Goal: Task Accomplishment & Management: Complete application form

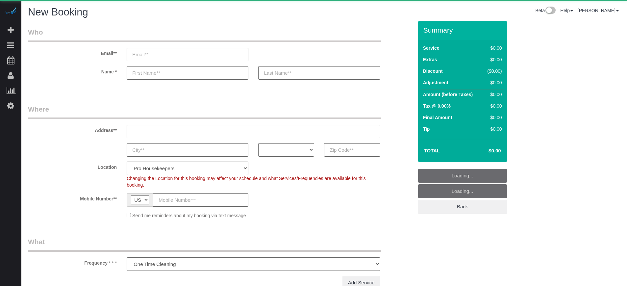
select select "number:9"
select select "object:1201"
select select "4"
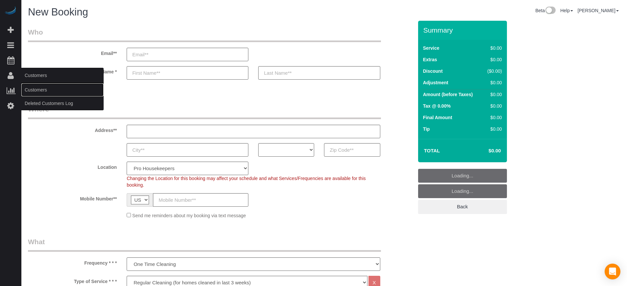
click at [42, 89] on link "Customers" at bounding box center [62, 89] width 82 height 13
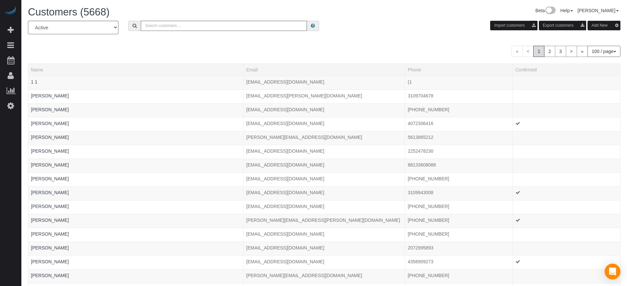
click at [593, 25] on button "Add New" at bounding box center [604, 26] width 33 height 10
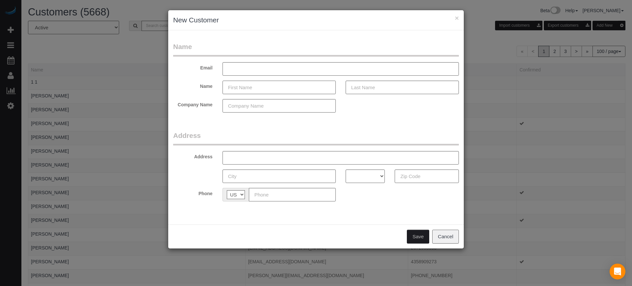
click at [237, 88] on input "text" at bounding box center [278, 87] width 113 height 13
type input "[PERSON_NAME]"
click at [620, 175] on div "× New Customer Name Email Name Sara Company Name Address Address AK AL AR AZ CA…" at bounding box center [316, 143] width 632 height 286
click at [357, 86] on input "text" at bounding box center [402, 87] width 113 height 13
type input "[PERSON_NAME]"
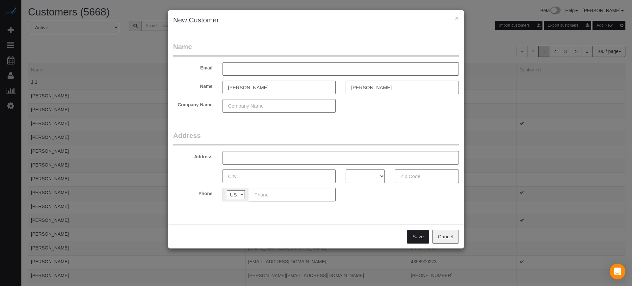
drag, startPoint x: 602, startPoint y: 131, endPoint x: 594, endPoint y: 131, distance: 7.6
click at [602, 131] on div "× New Customer Name Email Name Sara Ramon Company Name Address Address AK AL AR…" at bounding box center [316, 143] width 632 height 286
click at [258, 66] on input "text" at bounding box center [340, 68] width 236 height 13
paste input "[EMAIL_ADDRESS][DOMAIN_NAME]"
type input "[EMAIL_ADDRESS][DOMAIN_NAME]"
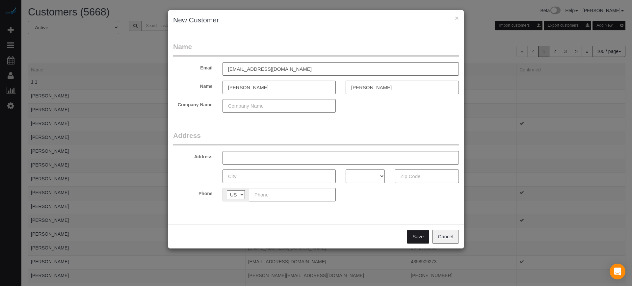
click at [616, 181] on div "× New Customer Name Email saraeramon@yahoo.com Name Sara Ramon Company Name Add…" at bounding box center [316, 143] width 632 height 286
click at [269, 200] on input "text" at bounding box center [292, 194] width 87 height 13
paste input "[PHONE_NUMBER]"
type input "[PHONE_NUMBER]"
click at [268, 158] on input "text" at bounding box center [340, 157] width 236 height 13
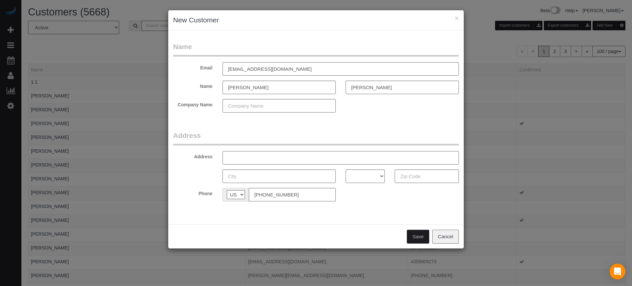
paste input "2715 Lexington Park Dr, Spring, TX 77373, USA"
type input "2715 Lexington Park Dr, Spring, TX 77373, USA"
click at [376, 176] on select "AK AL AR AZ CA CO CT DC DE FL GA HI IA ID IL IN KS KY LA MA MD ME MI MN MO MS M…" at bounding box center [365, 175] width 39 height 13
select select "[GEOGRAPHIC_DATA]"
click at [346, 169] on select "AK AL AR AZ CA CO CT DC DE FL GA HI IA ID IL IN KS KY LA MA MD ME MI MN MO MS M…" at bounding box center [365, 175] width 39 height 13
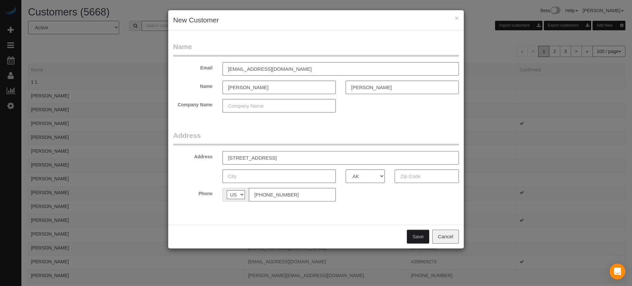
click at [311, 155] on input "2715 Lexington Park Dr, Spring, TX 77373, USA" at bounding box center [340, 157] width 236 height 13
type input "2715 Lexington Park Dr, Spring, TX , USA"
click at [415, 174] on input "text" at bounding box center [427, 175] width 64 height 13
paste input "77373"
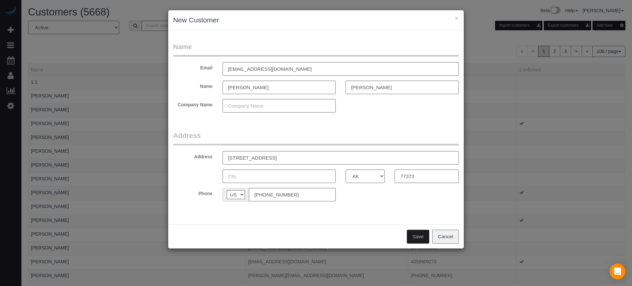
type input "77373"
drag, startPoint x: 348, startPoint y: 158, endPoint x: 300, endPoint y: 159, distance: 47.4
click at [300, 159] on input "2715 Lexington Park Dr, Spring, TX , USA" at bounding box center [340, 157] width 236 height 13
drag, startPoint x: 300, startPoint y: 158, endPoint x: 284, endPoint y: 159, distance: 16.8
click at [284, 159] on input "2715 Lexington Park Dr, Spring" at bounding box center [340, 157] width 236 height 13
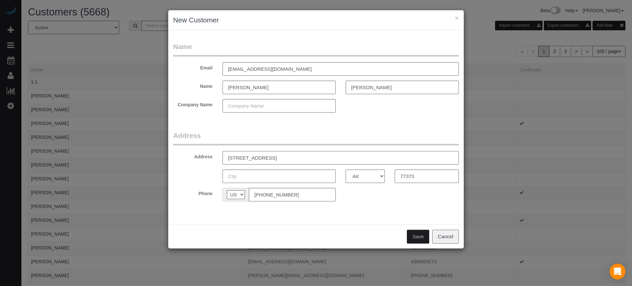
type input "2715 Lexington Park Dr,"
click at [284, 175] on input "text" at bounding box center [278, 175] width 113 height 13
paste input "Spring"
type input "Spring"
drag, startPoint x: 286, startPoint y: 159, endPoint x: 280, endPoint y: 160, distance: 5.6
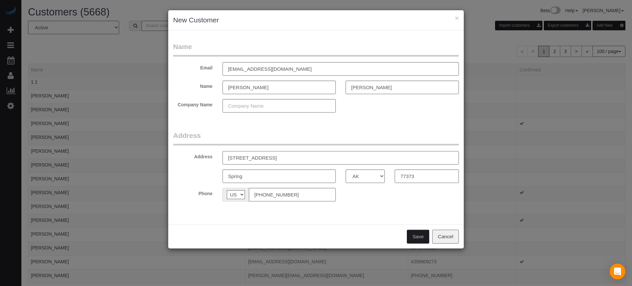
click at [280, 160] on input "2715 Lexington Park Dr," at bounding box center [340, 157] width 236 height 13
type input "[STREET_ADDRESS]"
click at [413, 236] on button "Save" at bounding box center [418, 237] width 22 height 14
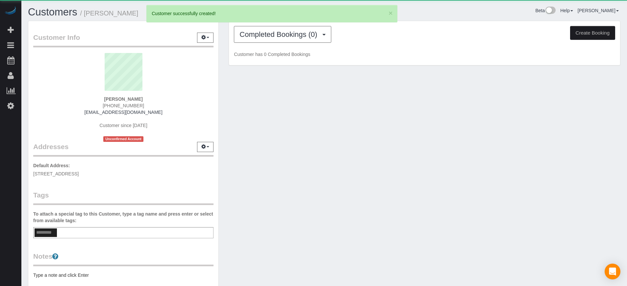
click at [592, 32] on button "Create Booking" at bounding box center [592, 33] width 45 height 14
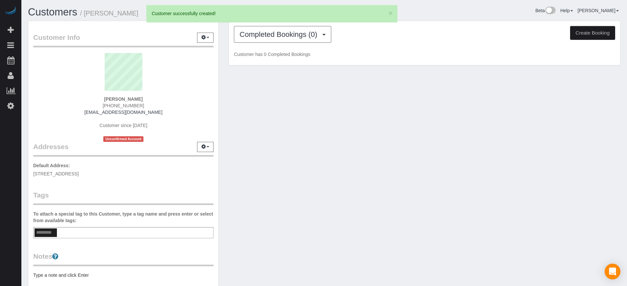
select select "[GEOGRAPHIC_DATA]"
select select "number:9"
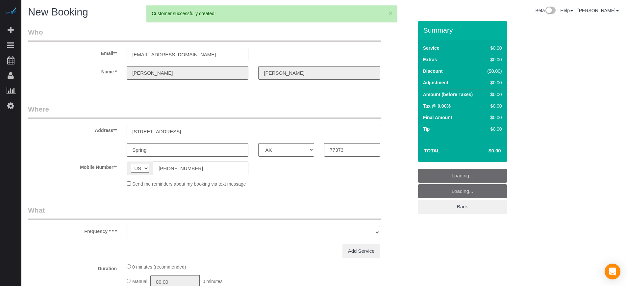
select select "object:2819"
select select "4"
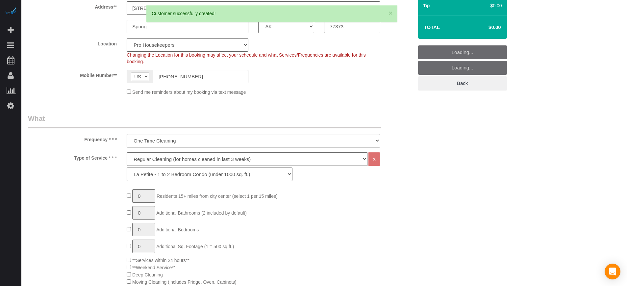
select select "object:2826"
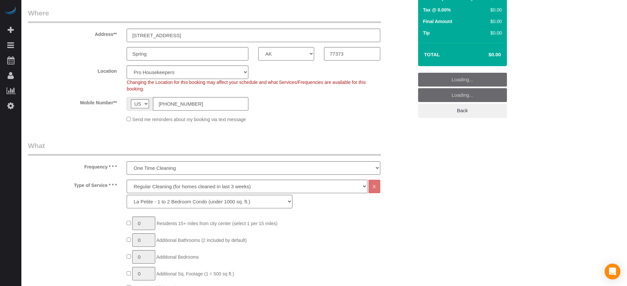
scroll to position [82, 0]
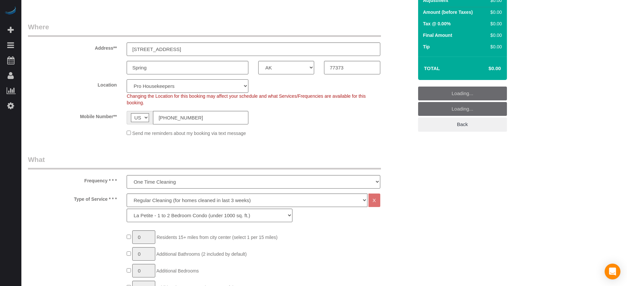
click at [166, 89] on select "Pro Housekeepers Atlanta Austin Boston Chicago Cincinnati Clearwater Denver Ft …" at bounding box center [188, 85] width 122 height 13
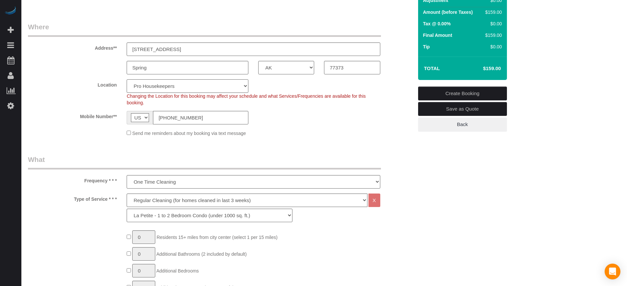
select select "15"
click at [127, 79] on select "Pro Housekeepers Atlanta Austin Boston Chicago Cincinnati Clearwater Denver Ft …" at bounding box center [188, 85] width 122 height 13
select select "object:2835"
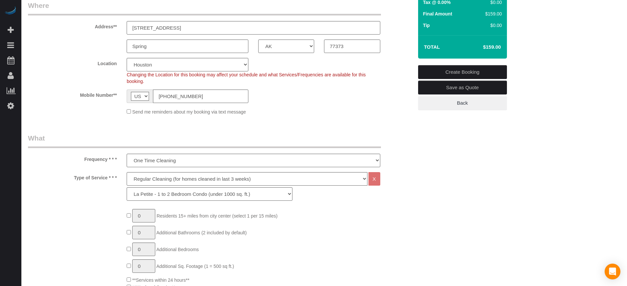
scroll to position [123, 0]
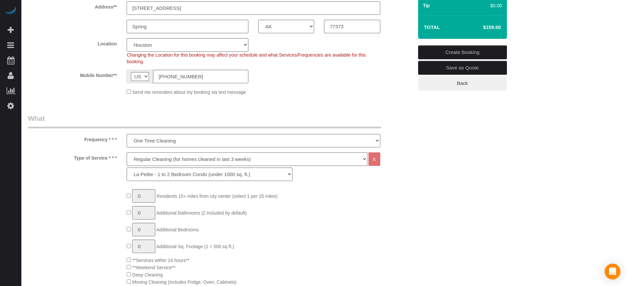
click at [160, 157] on select "Deep Cleaning (for homes that have not been cleaned in 3+ weeks) Spruce Regular…" at bounding box center [247, 158] width 241 height 13
select select "6"
click at [127, 152] on select "Deep Cleaning (for homes that have not been cleaned in 3+ weeks) Spruce Regular…" at bounding box center [247, 158] width 241 height 13
click at [161, 172] on select "La Petite - 1 to 2 Bedroom Condo (under 1000 sq. ft.) La Petite II - 2 Bedroom …" at bounding box center [210, 174] width 166 height 13
select select "162"
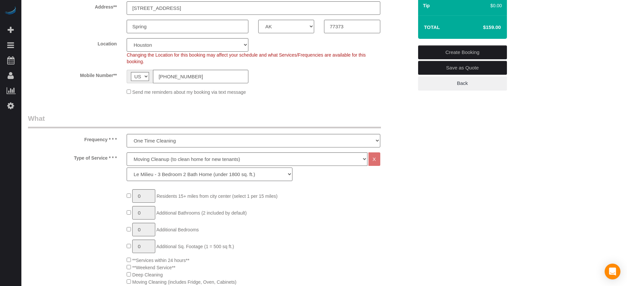
click at [127, 168] on select "La Petite - 1 to 2 Bedroom Condo (under 1000 sq. ft.) La Petite II - 2 Bedroom …" at bounding box center [210, 174] width 166 height 13
type input "1"
click at [142, 196] on input "1" at bounding box center [143, 195] width 23 height 13
type input "2"
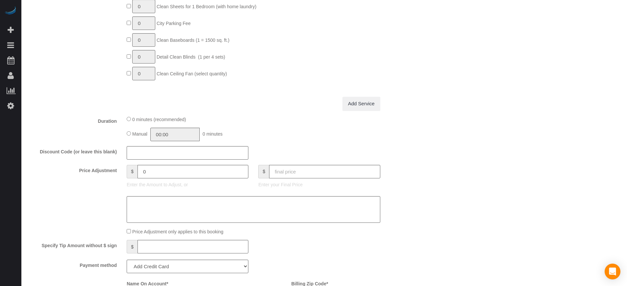
scroll to position [576, 0]
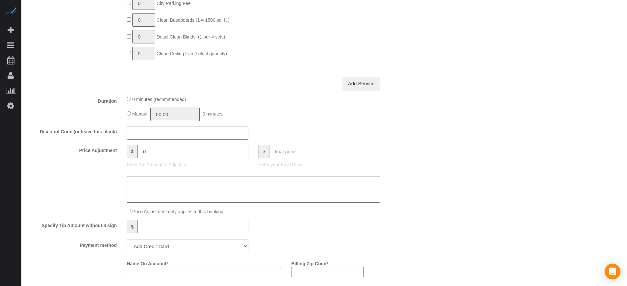
click at [335, 149] on input "text" at bounding box center [324, 151] width 111 height 13
type input "383"
click at [428, 152] on div "Who Email** saraeramon@yahoo.com Name * Sara Ramon Where Address** 2715 Lexingt…" at bounding box center [324, 126] width 593 height 1363
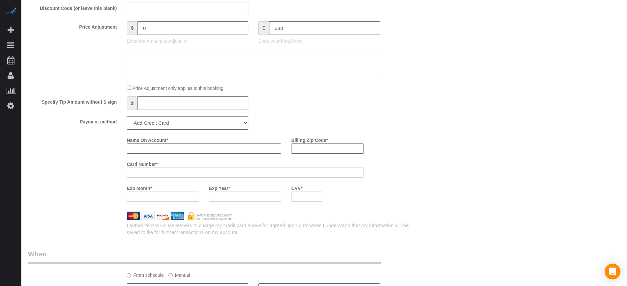
type input "-30"
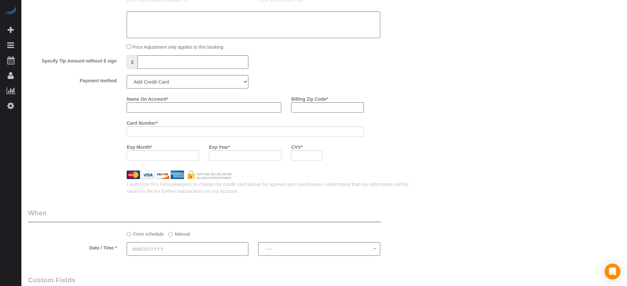
scroll to position [782, 0]
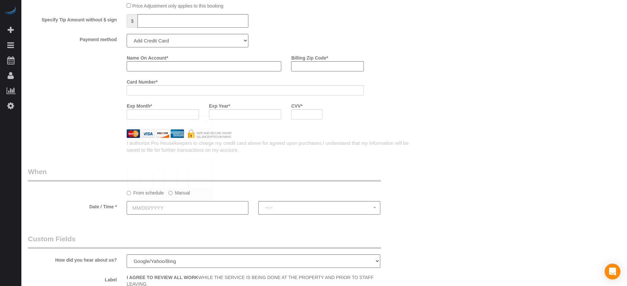
click at [179, 207] on input "text" at bounding box center [188, 207] width 122 height 13
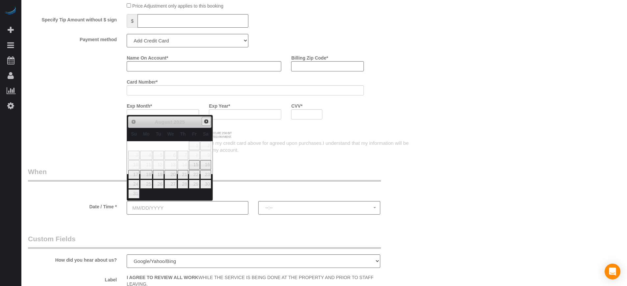
click at [207, 123] on span "Next" at bounding box center [206, 121] width 5 height 5
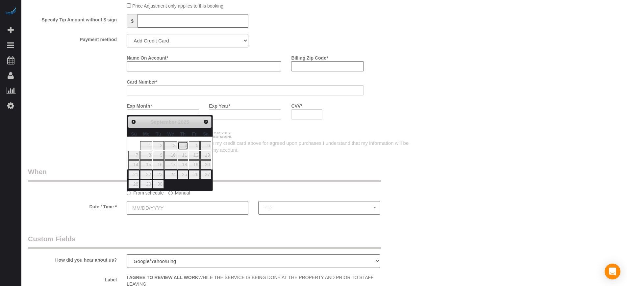
click at [184, 147] on link "4" at bounding box center [183, 145] width 11 height 9
type input "09/04/2025"
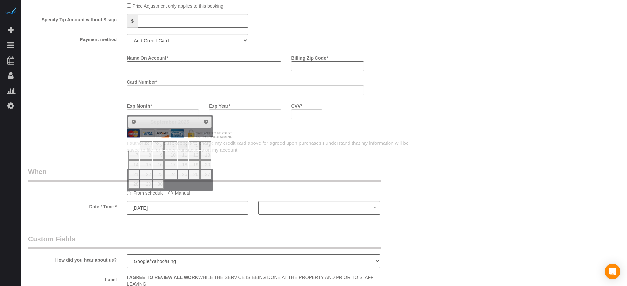
select select "spot1"
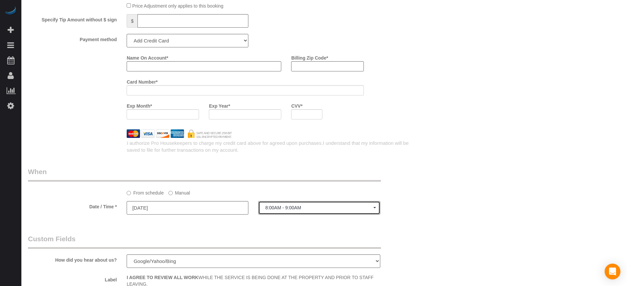
click at [282, 210] on span "8:00AM - 9:00AM" at bounding box center [319, 207] width 108 height 5
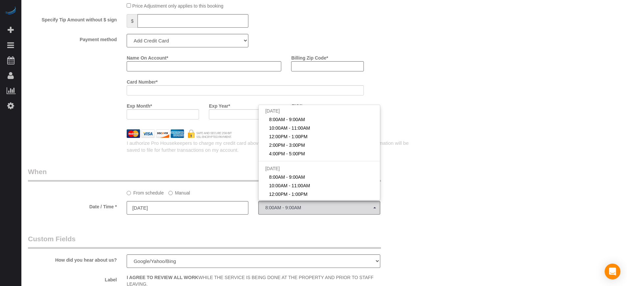
click at [177, 193] on label "Manual" at bounding box center [180, 191] width 22 height 9
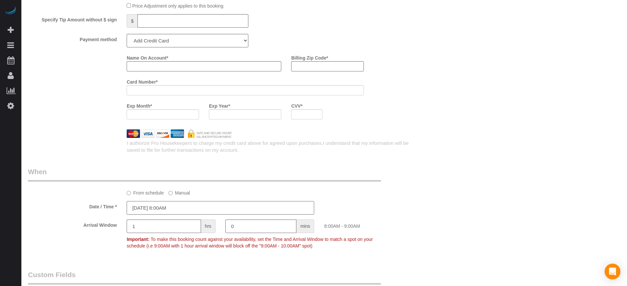
click at [227, 209] on input "09/04/2025 8:00AM" at bounding box center [221, 207] width 188 height 13
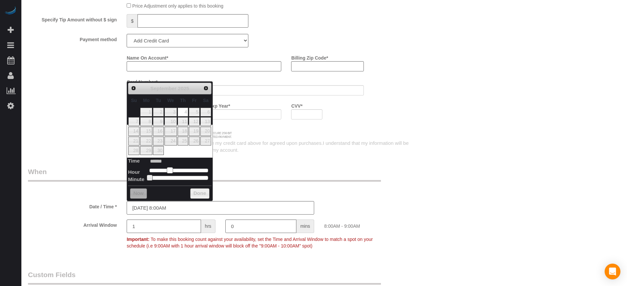
type input "09/04/2025 9:00AM"
type input "******"
click at [172, 170] on span at bounding box center [172, 170] width 6 height 6
click at [361, 186] on div "From schedule Manual" at bounding box center [220, 181] width 395 height 29
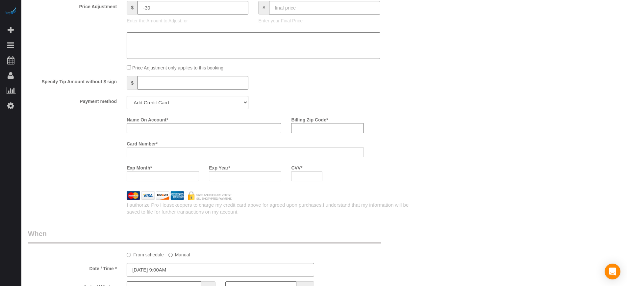
scroll to position [823, 0]
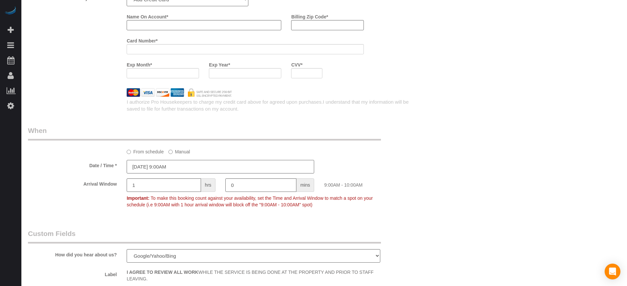
click at [203, 166] on input "09/04/2025 9:00AM" at bounding box center [221, 166] width 188 height 13
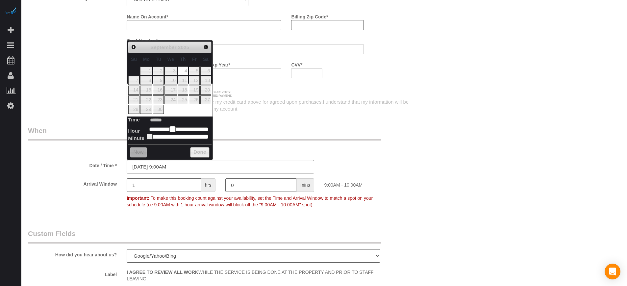
type input "09/04/2025 10:00AM"
type input "*******"
click at [174, 129] on span at bounding box center [175, 129] width 6 height 6
click at [266, 144] on div "From schedule Manual" at bounding box center [220, 140] width 395 height 29
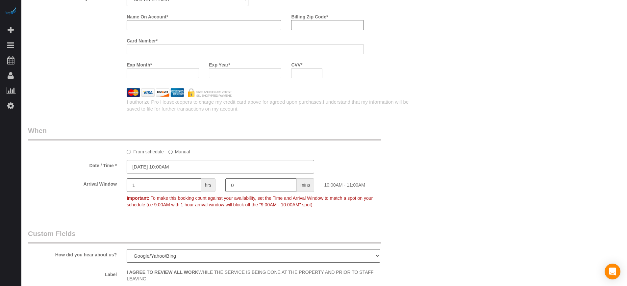
click at [371, 156] on sui-booking-spot "From schedule Manual Date / Time * 09/04/2025 10:00AM Arrival Window 1 hrs 0 mi…" at bounding box center [220, 168] width 385 height 85
click at [402, 198] on div "Arrival Window 1 hrs 0 mins 10:00AM - 11:00AM Important: To make this booking c…" at bounding box center [220, 194] width 395 height 33
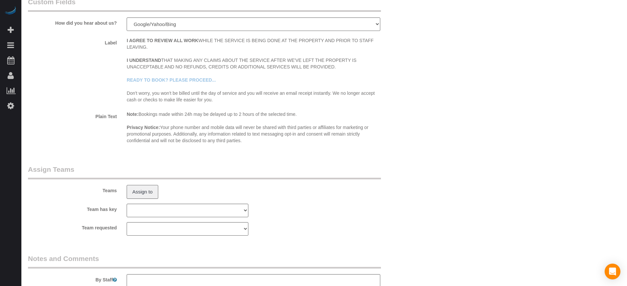
scroll to position [1157, 0]
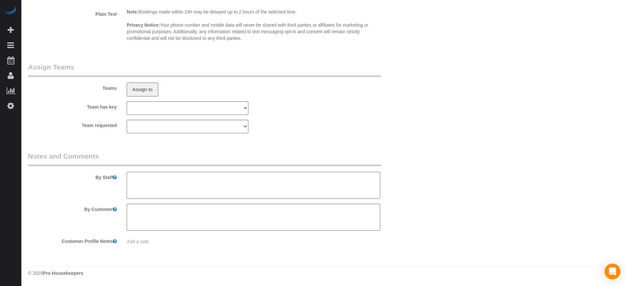
click at [171, 188] on textarea at bounding box center [253, 185] width 253 height 27
paste textarea "You can park in the driveway. It's vacant. The utilities are going to be ON."
click at [305, 181] on textarea at bounding box center [253, 185] width 253 height 27
type textarea "You can park in the driveway. It's vacant. The utilities are going to be ON. Th…"
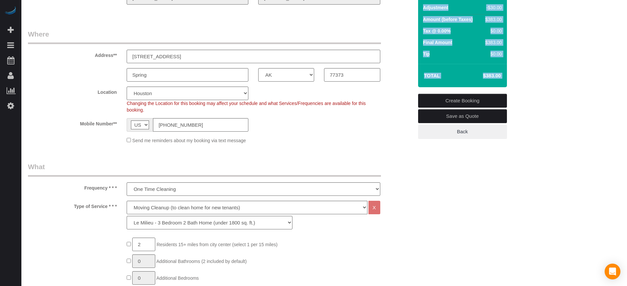
scroll to position [0, 0]
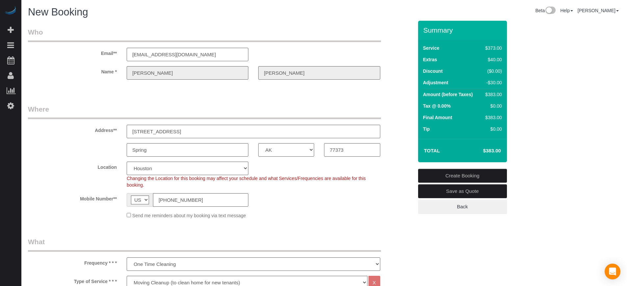
click at [394, 108] on div "Address** 2715 Lexington Park Dr" at bounding box center [220, 121] width 395 height 34
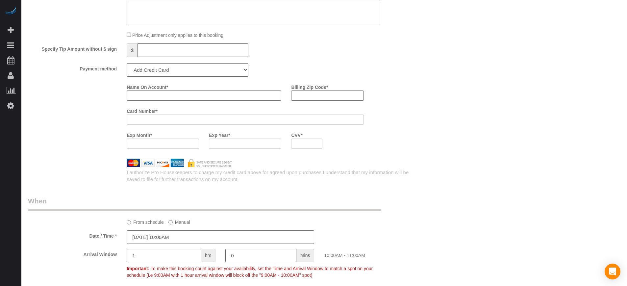
scroll to position [740, 0]
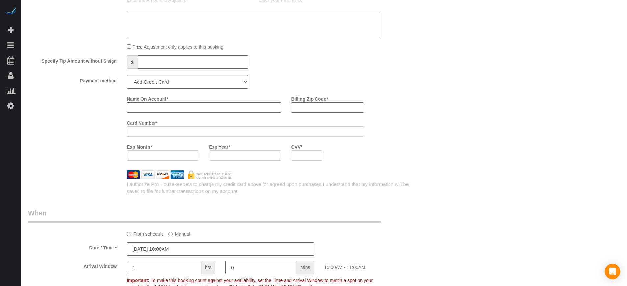
click at [194, 107] on input "Name On Account *" at bounding box center [204, 107] width 155 height 10
paste input "[PERSON_NAME]"
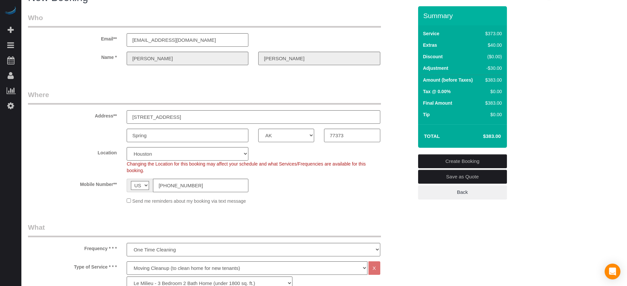
scroll to position [0, 0]
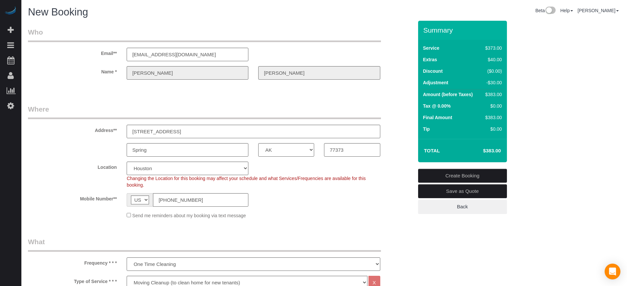
click at [248, 73] on div "Name * Sara Ramon" at bounding box center [220, 72] width 395 height 13
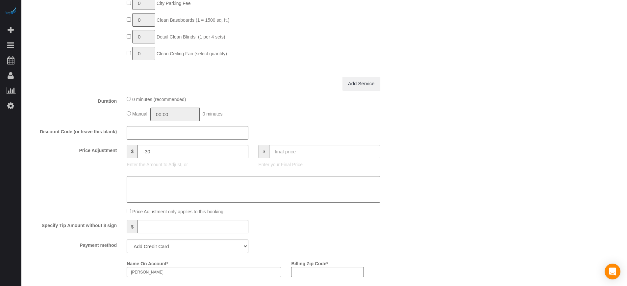
scroll to position [740, 0]
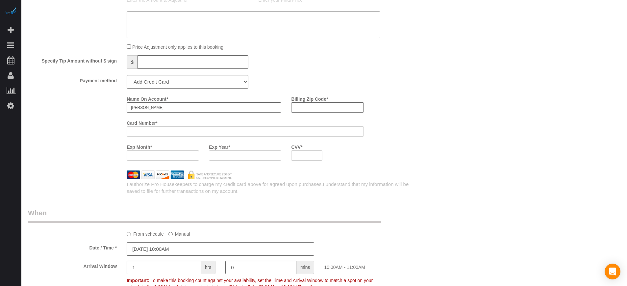
click at [167, 107] on input "[PERSON_NAME]" at bounding box center [204, 107] width 155 height 10
paste input "[PERSON_NAME]"
click at [405, 128] on div "Name On Account * Sara Ramon Billing Zip Code * Card Number * Exp Month * Exp Y…" at bounding box center [270, 129] width 296 height 72
drag, startPoint x: 160, startPoint y: 107, endPoint x: 106, endPoint y: 106, distance: 53.6
click at [106, 106] on div "Name On Account * Sara Ramon Billing Zip Code * Card Number * Exp Month * Exp Y…" at bounding box center [220, 129] width 395 height 72
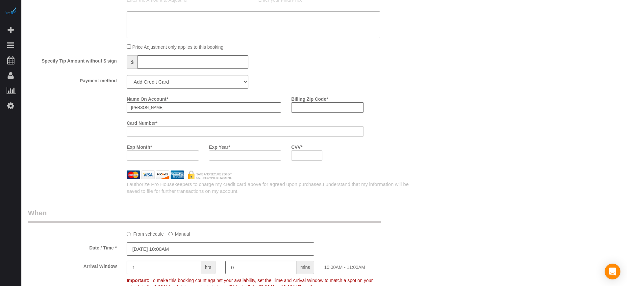
type input "Eric Ramon"
click at [397, 97] on div "Name On Account * Eric Ramon Billing Zip Code * Card Number * Exp Month * Exp Y…" at bounding box center [270, 129] width 296 height 72
click at [324, 107] on input "Billing Zip Code *" at bounding box center [327, 107] width 72 height 10
type input "77373"
click at [53, 162] on div "Name On Account * Eric Ramon Billing Zip Code * 77373 Card Number * Exp Month *…" at bounding box center [220, 129] width 395 height 72
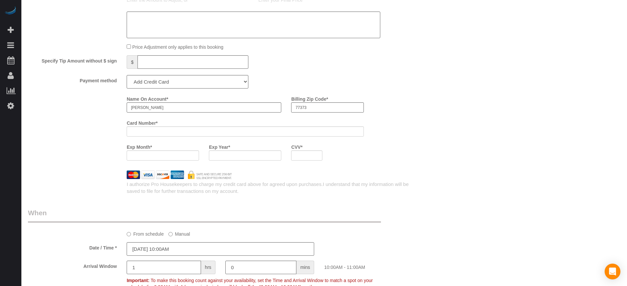
click at [95, 144] on div "Name On Account * Eric Ramon Billing Zip Code * 77373 Card Number * Exp Month *…" at bounding box center [220, 129] width 395 height 72
click at [403, 159] on div "Name On Account * Eric Ramon Billing Zip Code * 77373 Card Number * Exp Month *…" at bounding box center [270, 129] width 296 height 72
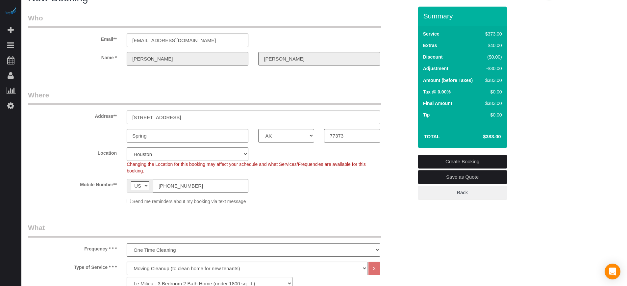
scroll to position [9, 0]
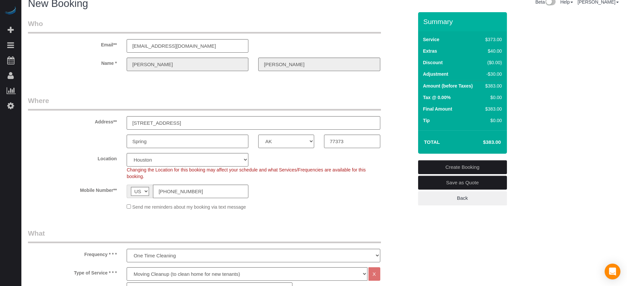
click at [466, 166] on link "Create Booking" at bounding box center [462, 167] width 89 height 14
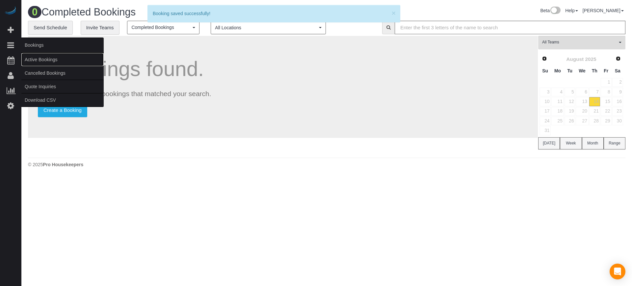
click at [33, 58] on link "Active Bookings" at bounding box center [62, 59] width 82 height 13
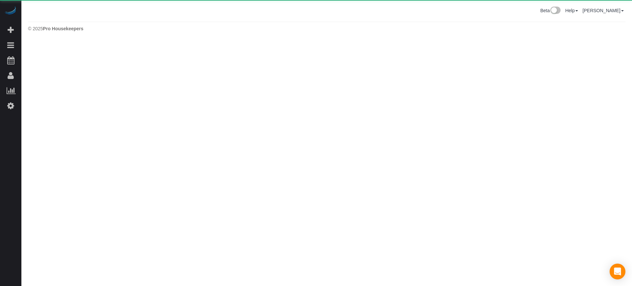
select select "*********"
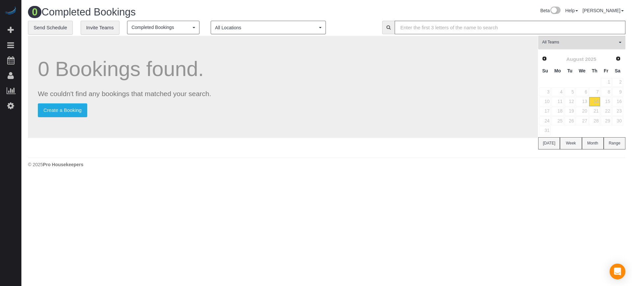
click at [362, 22] on div "**********" at bounding box center [200, 28] width 344 height 14
click at [330, 149] on div "0 Bookings found. We couldn't find any bookings that matched your search. Creat…" at bounding box center [283, 95] width 510 height 119
click at [325, 148] on div "0 Bookings found. We couldn't find any bookings that matched your search. Creat…" at bounding box center [283, 95] width 510 height 119
click at [603, 180] on body "Beta Add Booking Bookings Active Bookings Cancelled Bookings Quote Inquiries Do…" at bounding box center [316, 143] width 632 height 286
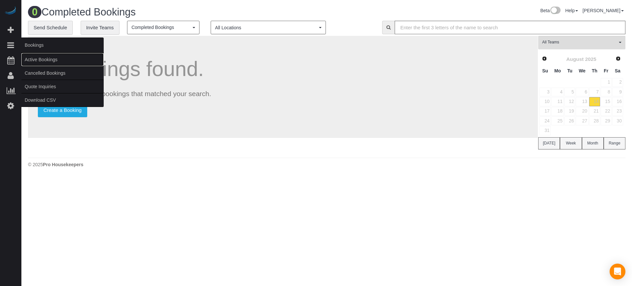
drag, startPoint x: 40, startPoint y: 58, endPoint x: 61, endPoint y: 58, distance: 20.7
click at [40, 58] on link "Active Bookings" at bounding box center [62, 59] width 82 height 13
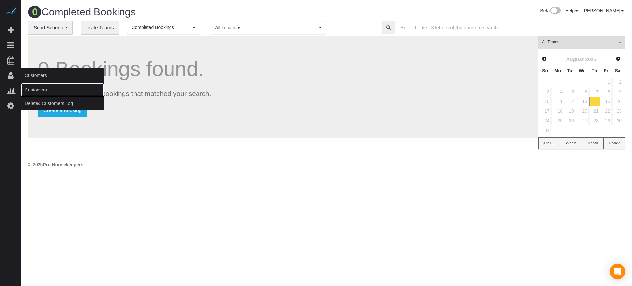
click at [41, 88] on link "Customers" at bounding box center [62, 89] width 82 height 13
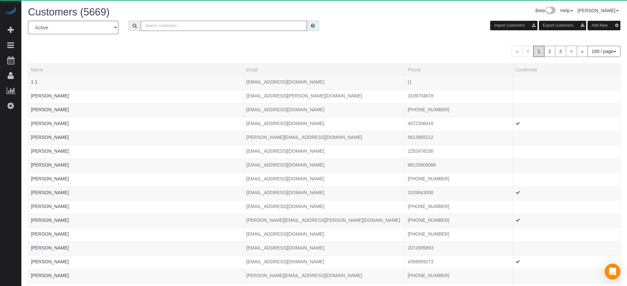
click at [185, 26] on input "text" at bounding box center [224, 26] width 166 height 10
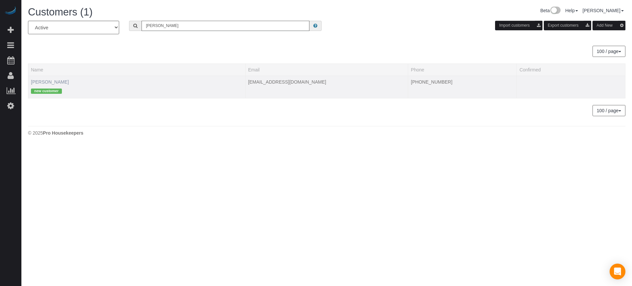
type input "sara ram"
click at [52, 82] on link "Sara Ramon" at bounding box center [50, 81] width 38 height 5
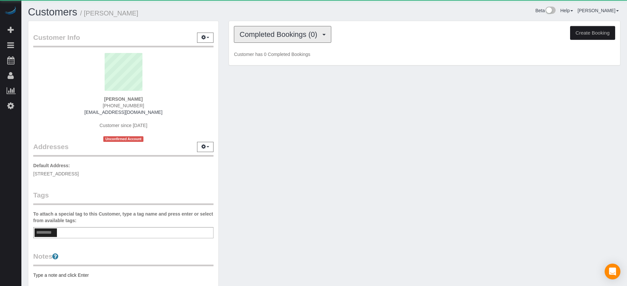
click at [270, 37] on span "Completed Bookings (0)" at bounding box center [280, 34] width 81 height 8
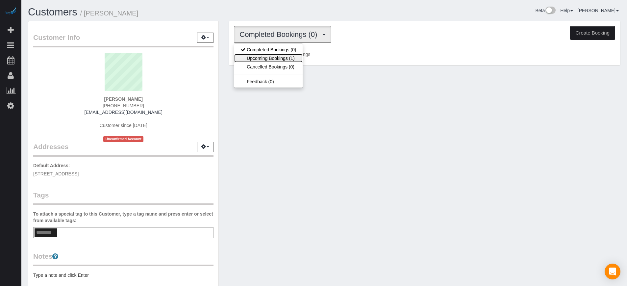
click at [277, 59] on link "Upcoming Bookings (1)" at bounding box center [268, 58] width 68 height 9
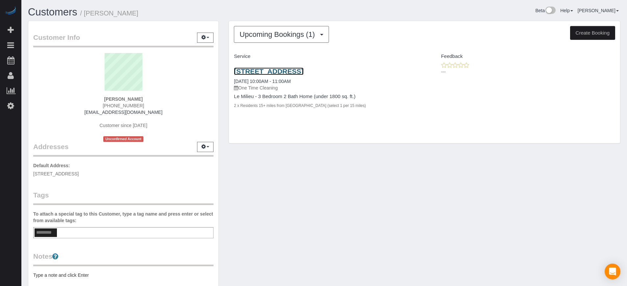
click at [294, 67] on link "2715 Lexington Park Dr, Spring, TX 77373" at bounding box center [268, 71] width 69 height 8
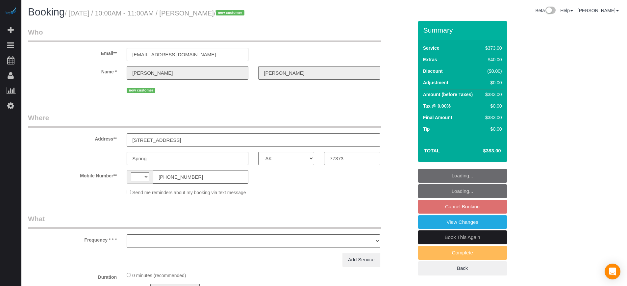
select select "[GEOGRAPHIC_DATA]"
select select "string:US"
select select "string:fspay-fa23f34e-775f-4677-affb-b9861a8389da"
select select "spot2"
select select "number:9"
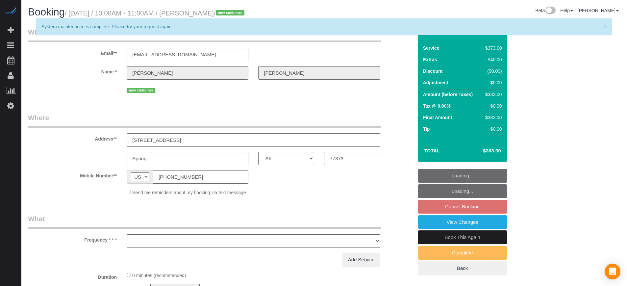
select select "object:642"
select select "6"
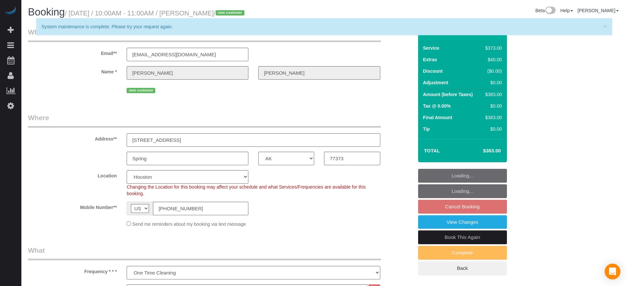
select select "spot27"
select select "object:780"
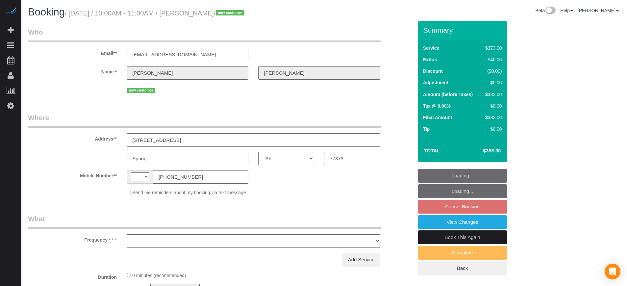
select select "[GEOGRAPHIC_DATA]"
select select "string:US"
select select "object:591"
select select "string:fspay-fa23f34e-775f-4677-affb-b9861a8389da"
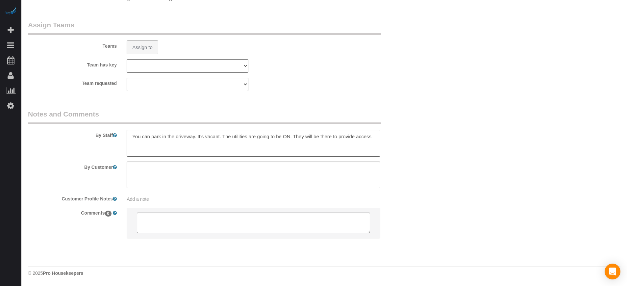
select select "object:791"
select select "6"
select select "spot27"
select select "number:9"
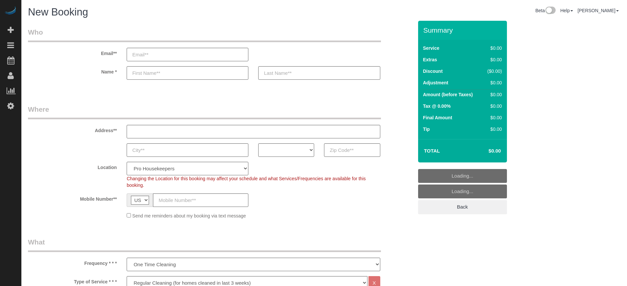
select select "4"
select select "number:9"
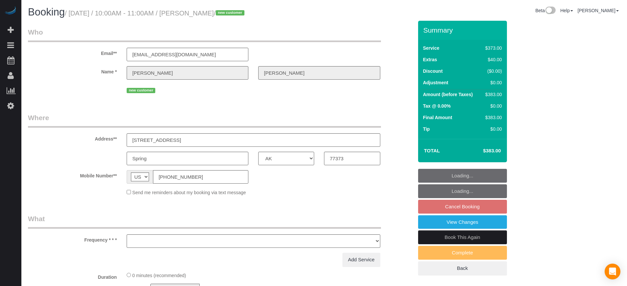
select select "[GEOGRAPHIC_DATA]"
